Goal: Task Accomplishment & Management: Manage account settings

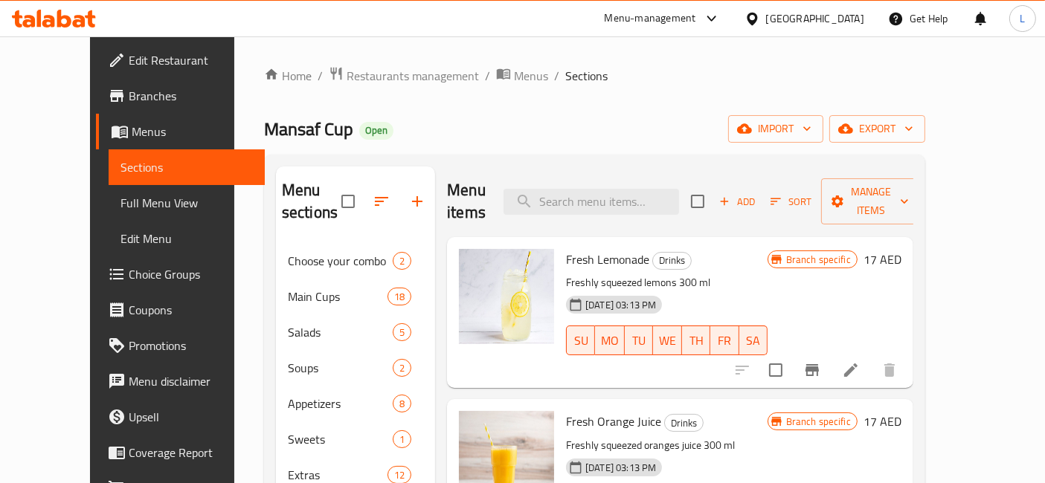
scroll to position [926, 0]
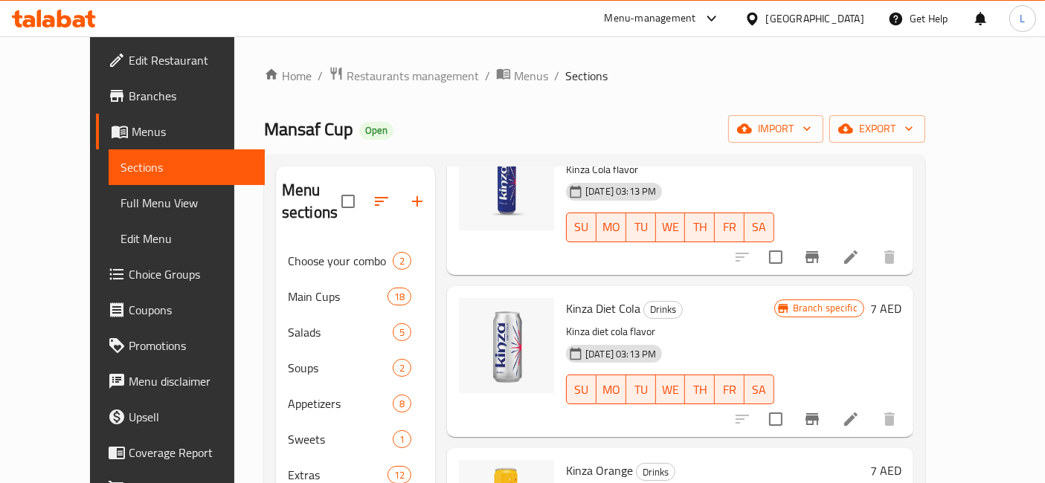
click at [73, 19] on icon at bounding box center [54, 19] width 84 height 18
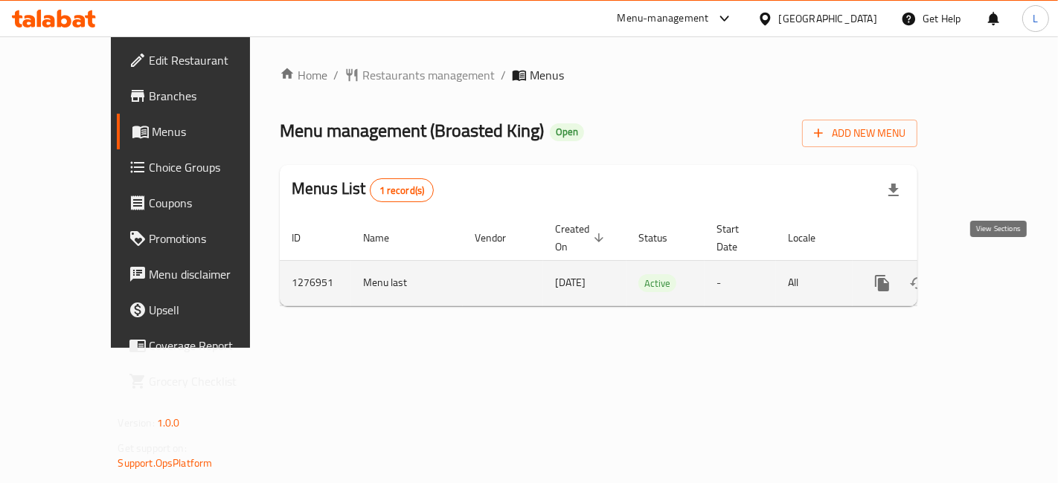
click at [995, 277] on icon "enhanced table" at bounding box center [988, 283] width 13 height 13
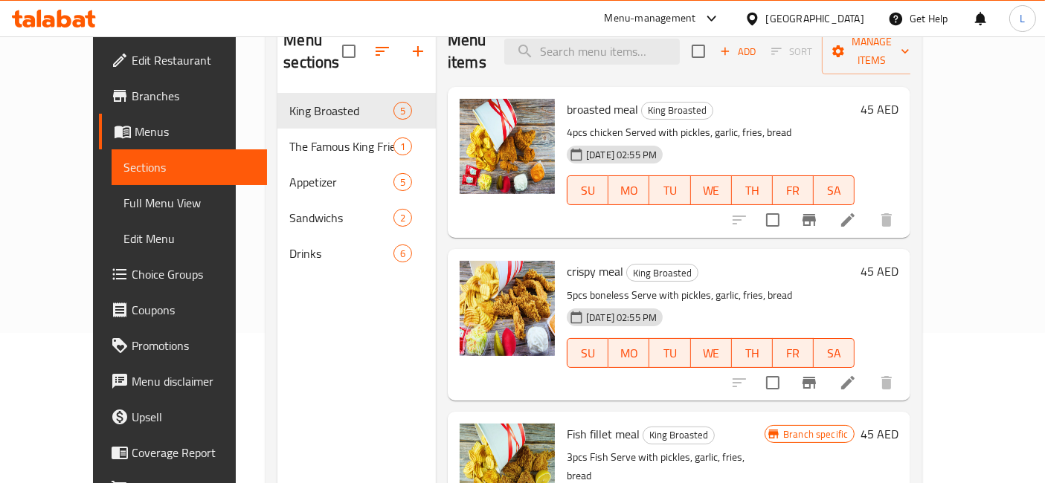
scroll to position [125, 0]
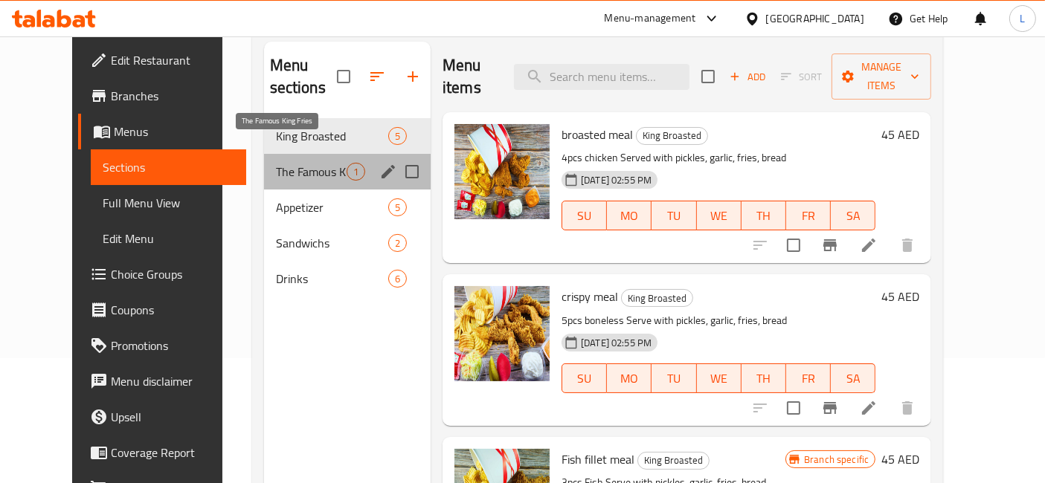
click at [281, 163] on span "The Famous King Fries" at bounding box center [311, 172] width 71 height 18
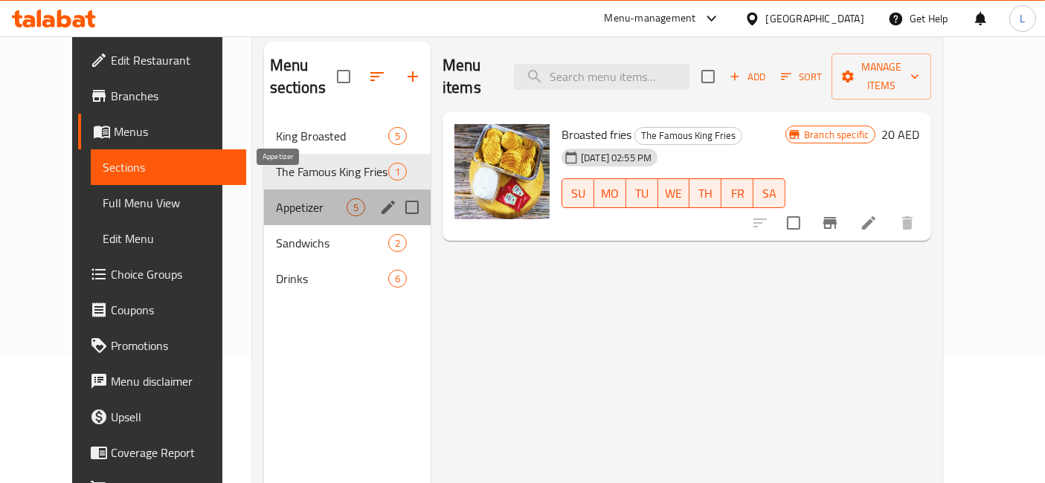
click at [284, 199] on span "Appetizer" at bounding box center [311, 208] width 71 height 18
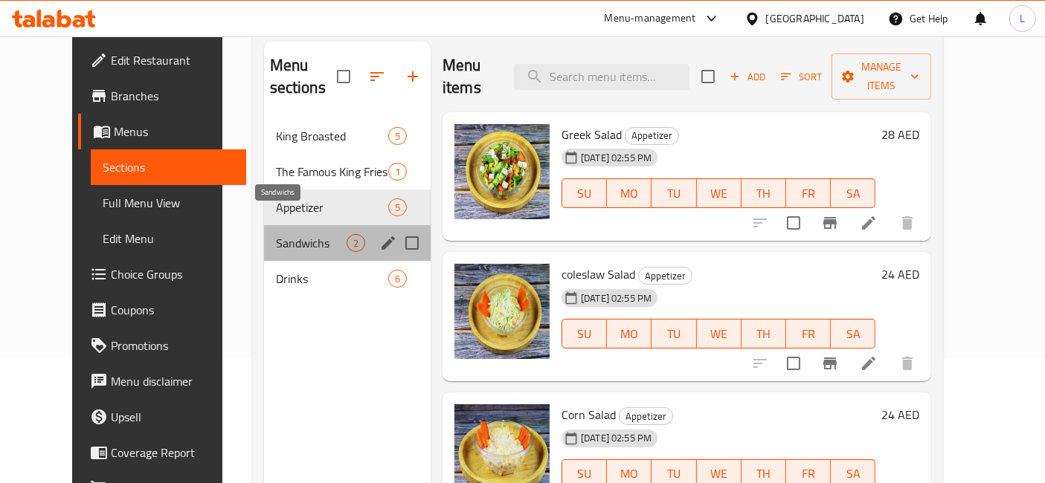
click at [296, 234] on span "Sandwichs" at bounding box center [311, 243] width 71 height 18
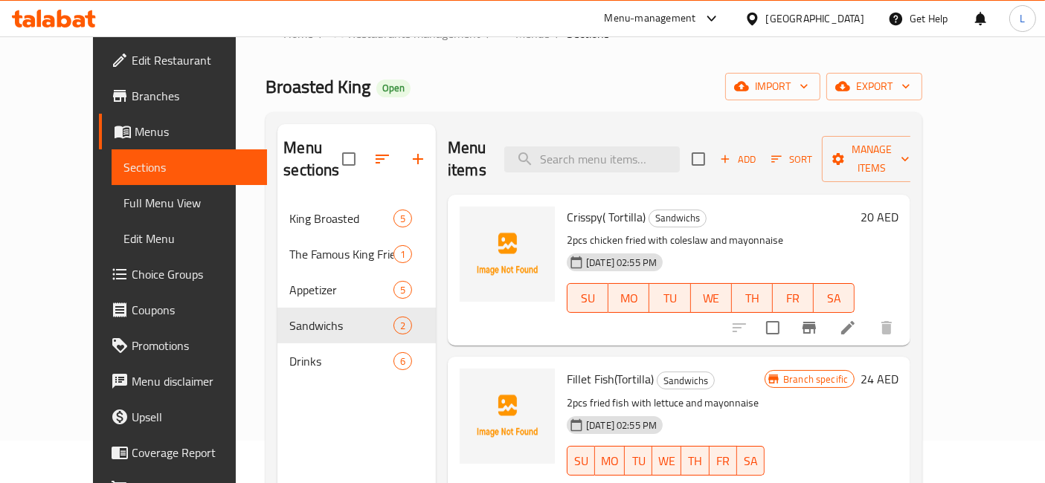
scroll to position [125, 0]
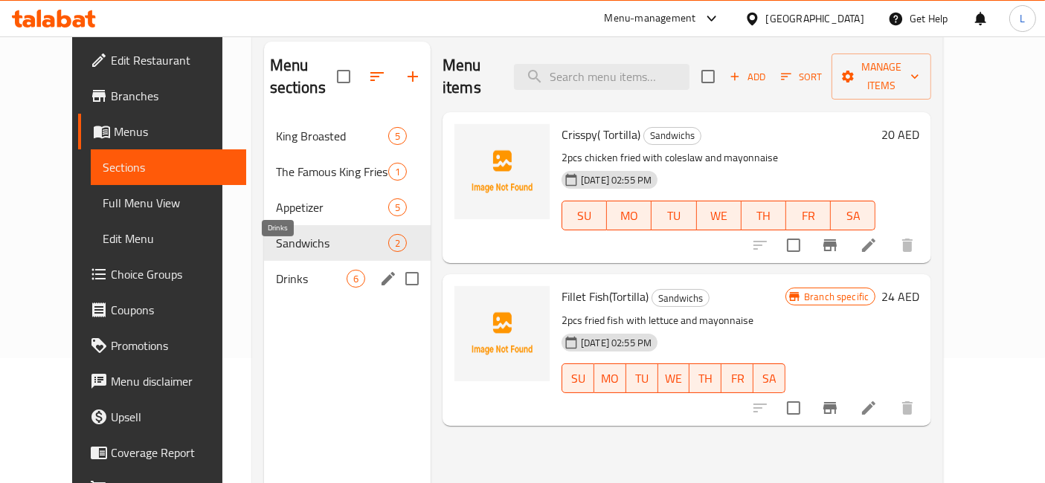
click at [276, 270] on span "Drinks" at bounding box center [311, 279] width 71 height 18
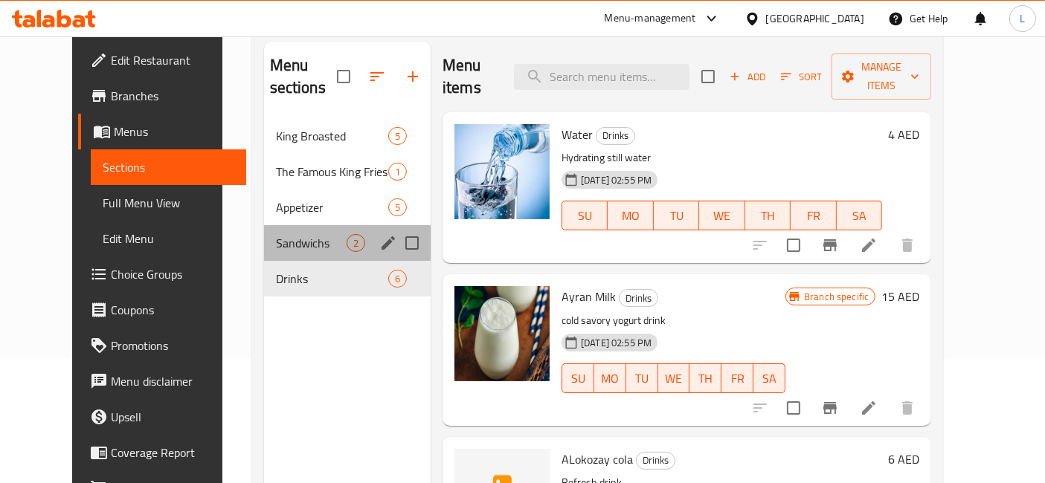
click at [282, 225] on div "Sandwichs 2" at bounding box center [347, 243] width 167 height 36
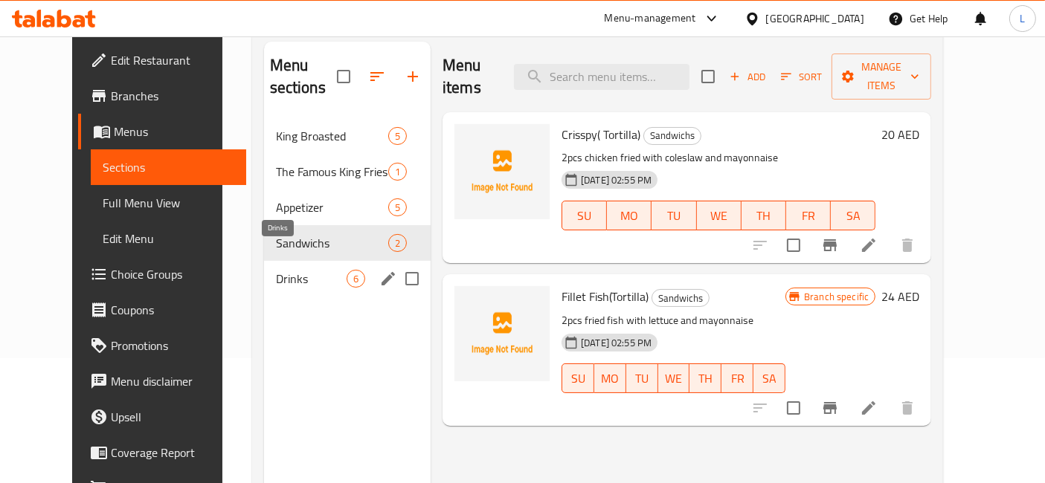
click at [276, 270] on span "Drinks" at bounding box center [311, 279] width 71 height 18
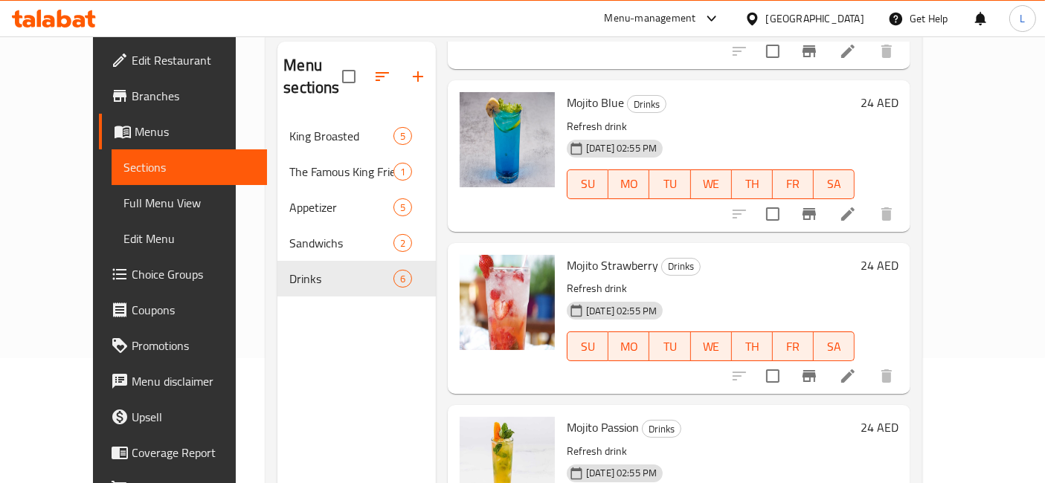
scroll to position [527, 0]
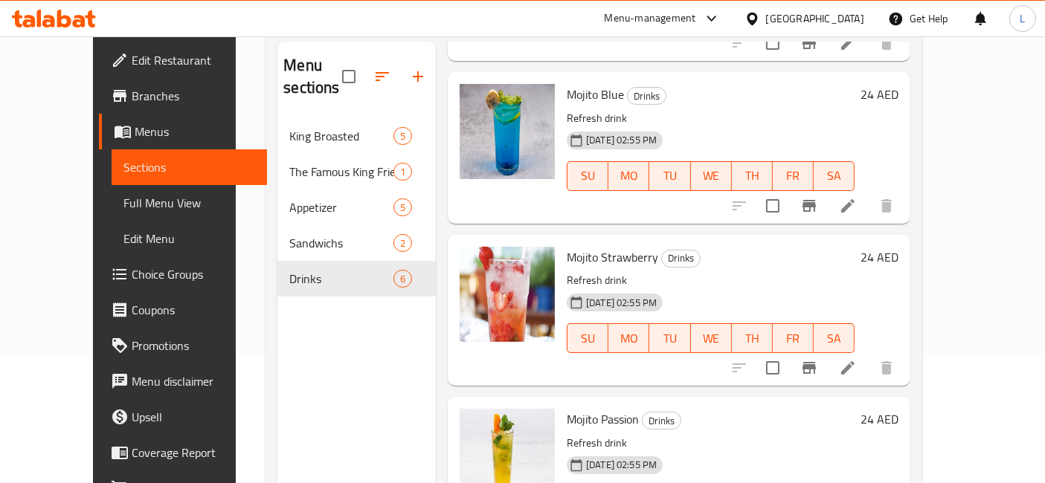
click at [65, 20] on icon at bounding box center [54, 19] width 84 height 18
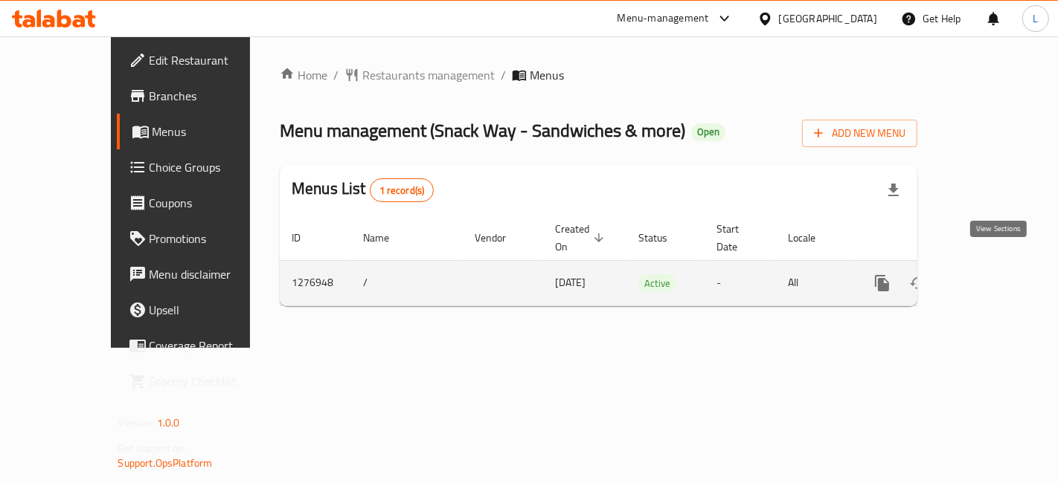
click at [997, 274] on icon "enhanced table" at bounding box center [989, 283] width 18 height 18
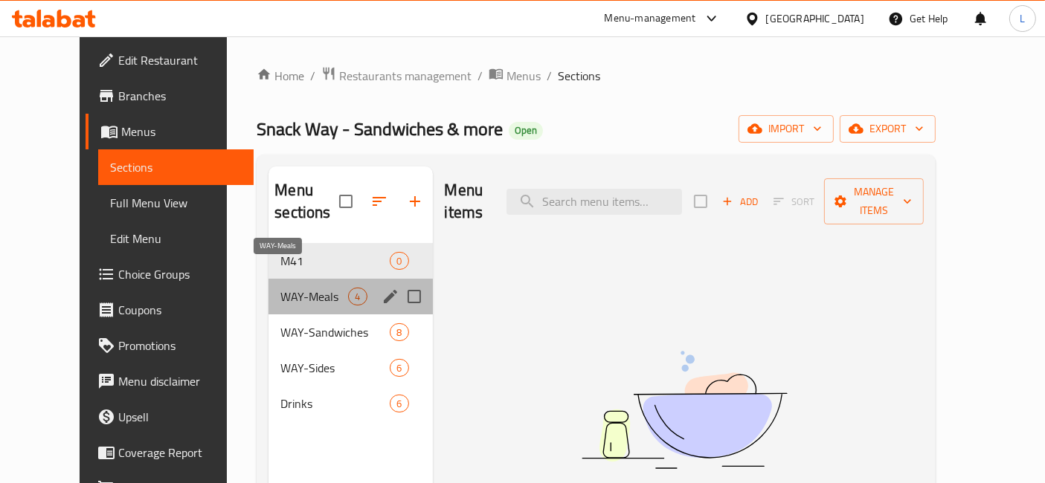
click at [280, 288] on span "WAY-Meals" at bounding box center [314, 297] width 68 height 18
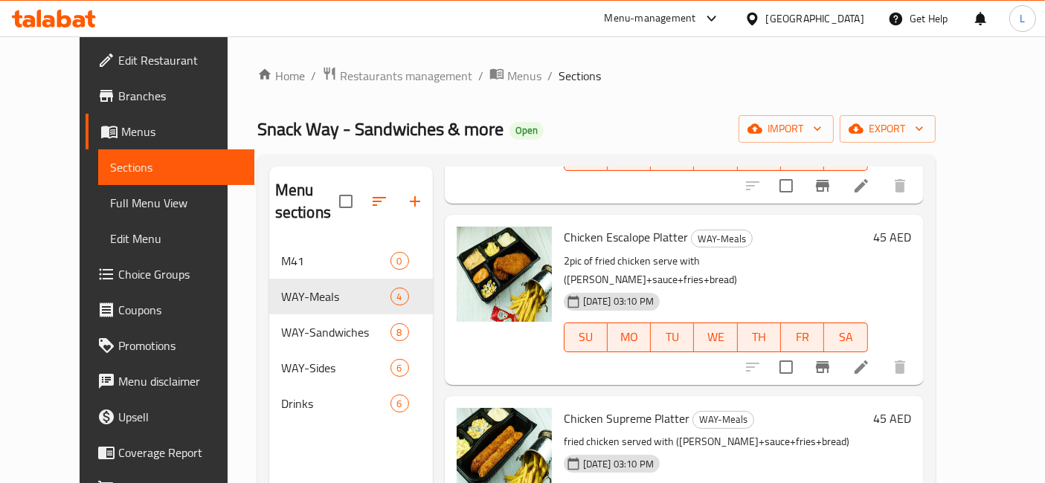
scroll to position [208, 0]
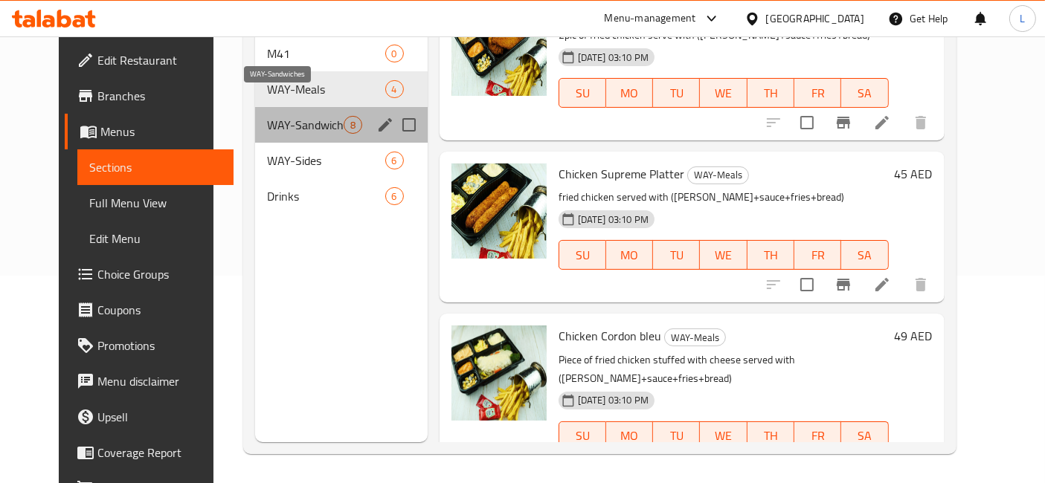
click at [286, 116] on span "WAY-Sandwiches" at bounding box center [305, 125] width 76 height 18
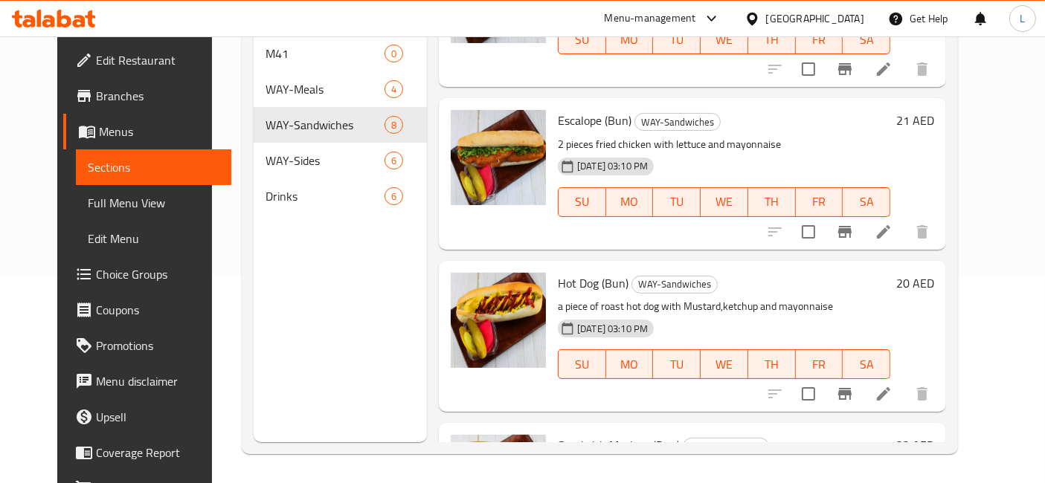
scroll to position [890, 0]
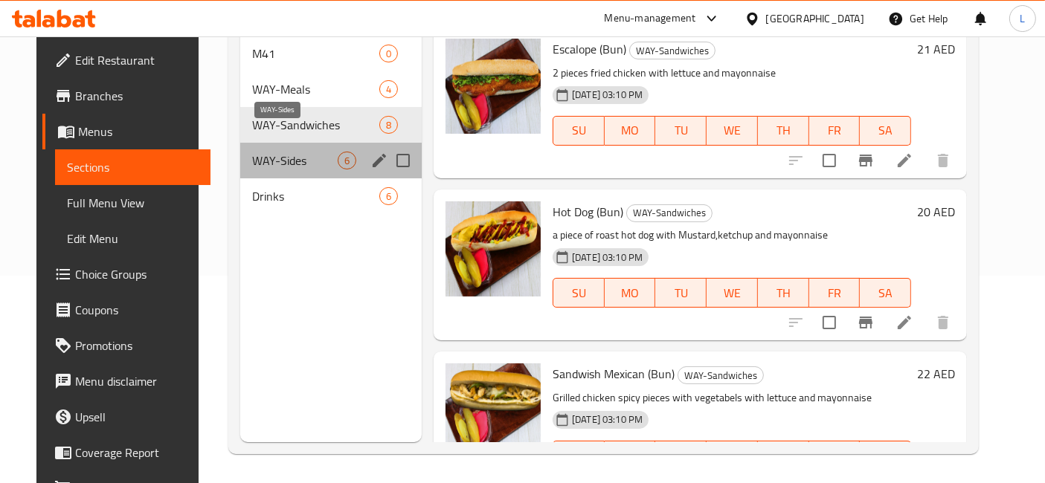
click at [276, 152] on span "WAY-Sides" at bounding box center [295, 161] width 86 height 18
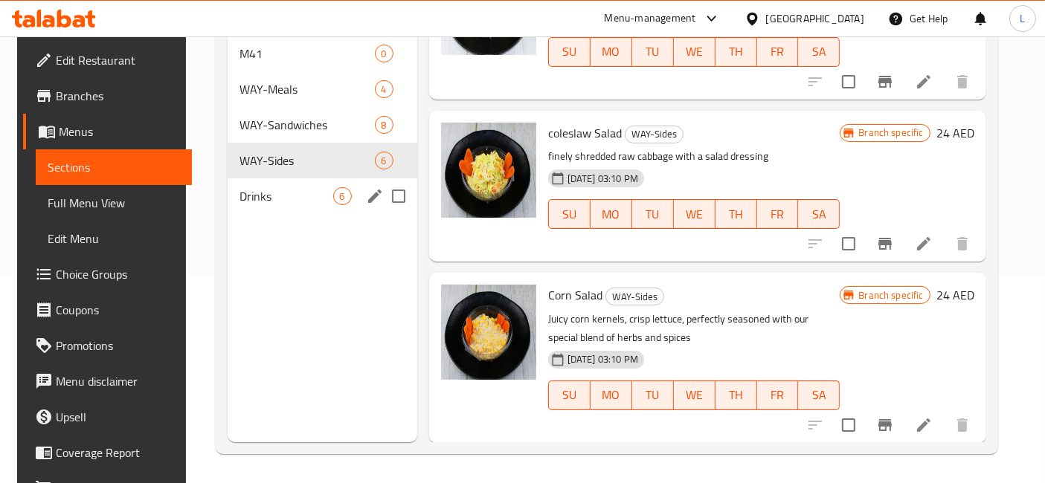
click at [254, 187] on span "Drinks" at bounding box center [286, 196] width 94 height 18
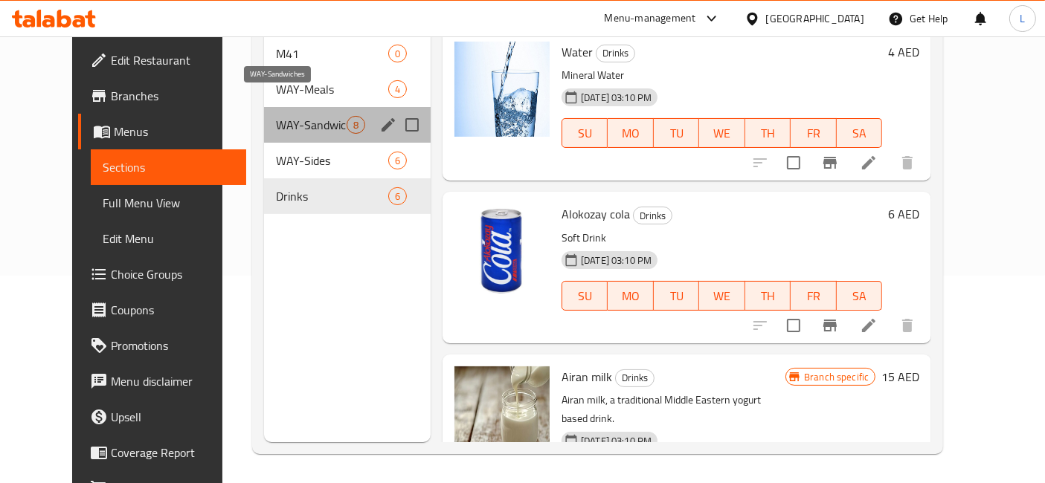
click at [286, 116] on span "WAY-Sandwiches" at bounding box center [311, 125] width 71 height 18
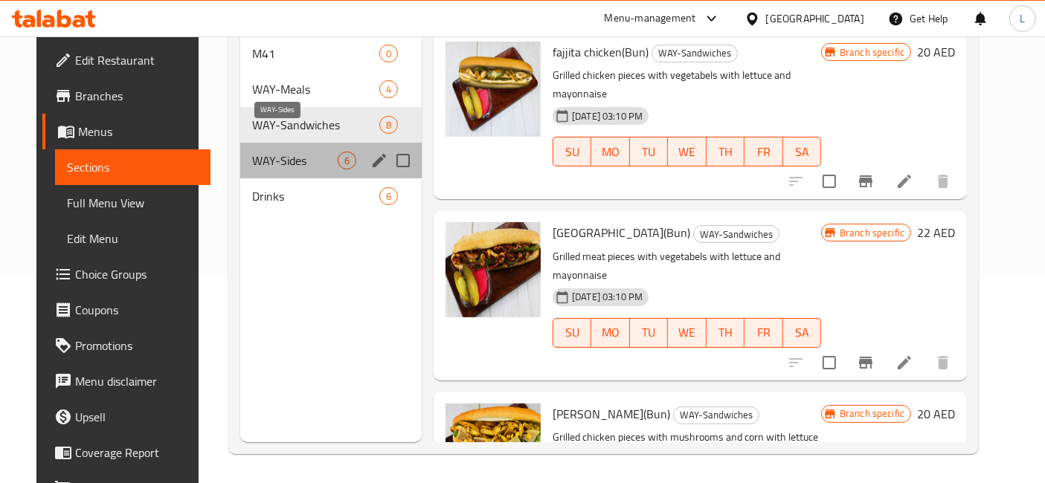
click at [266, 152] on span "WAY-Sides" at bounding box center [295, 161] width 86 height 18
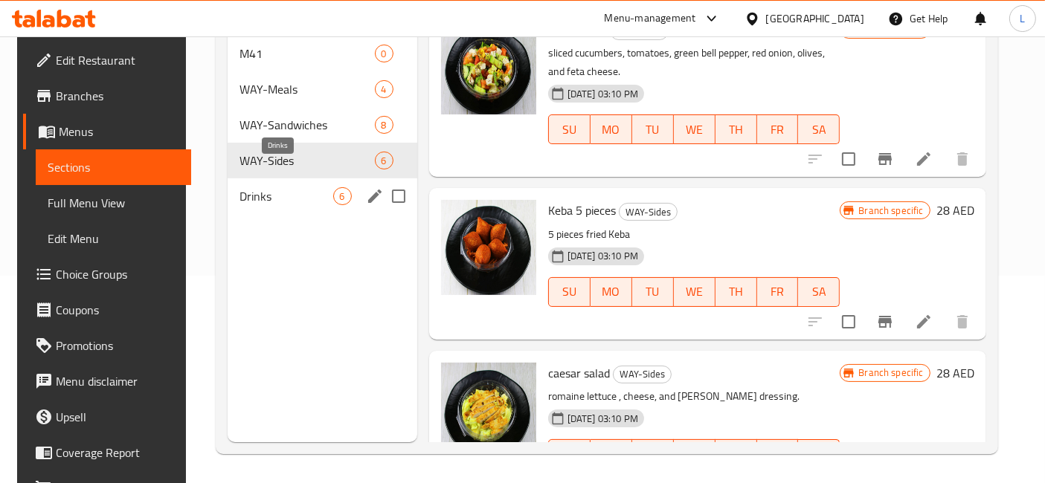
click at [263, 187] on span "Drinks" at bounding box center [286, 196] width 94 height 18
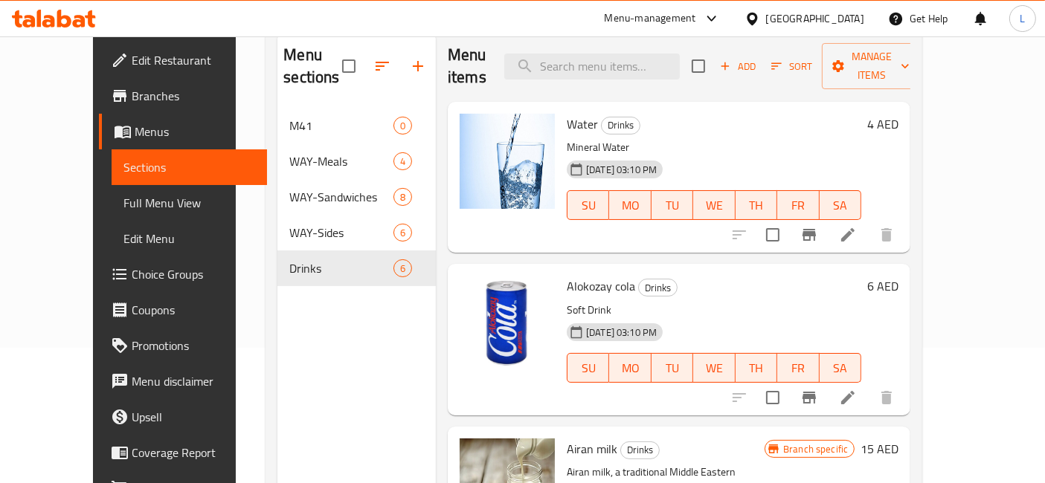
scroll to position [42, 0]
